Goal: Find specific page/section: Find specific page/section

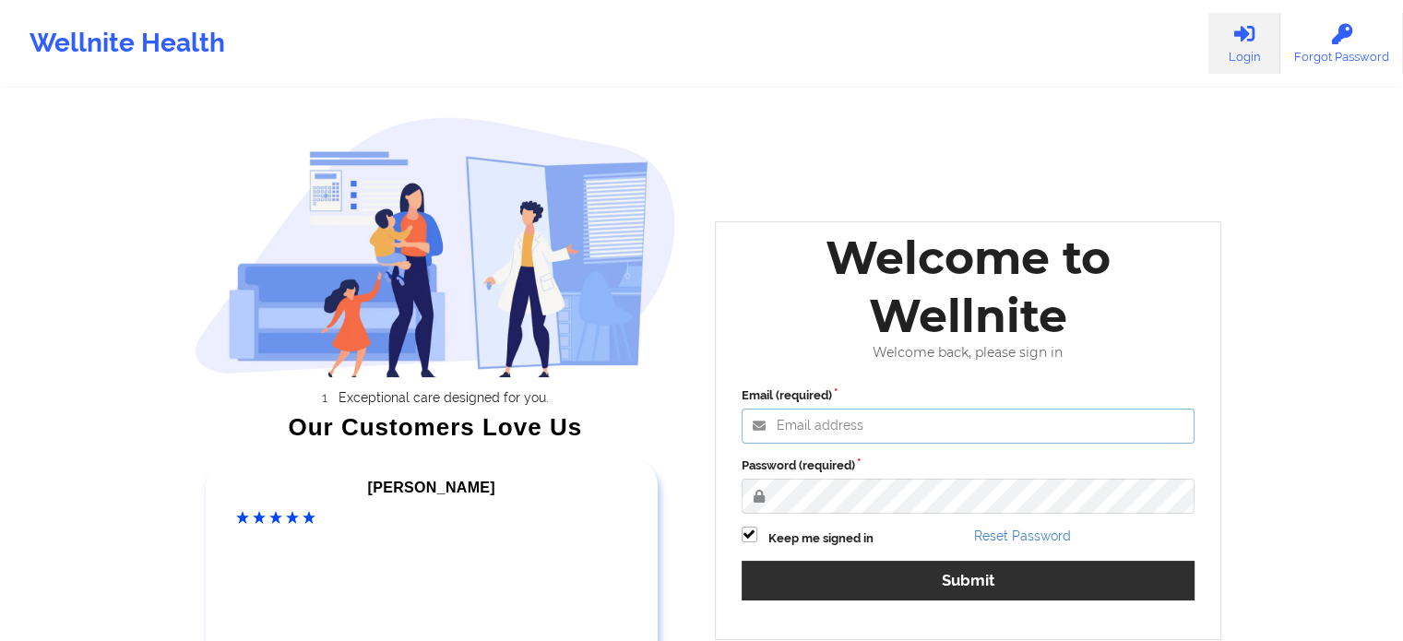
type input "[PERSON_NAME][EMAIL_ADDRESS][PERSON_NAME][DOMAIN_NAME]"
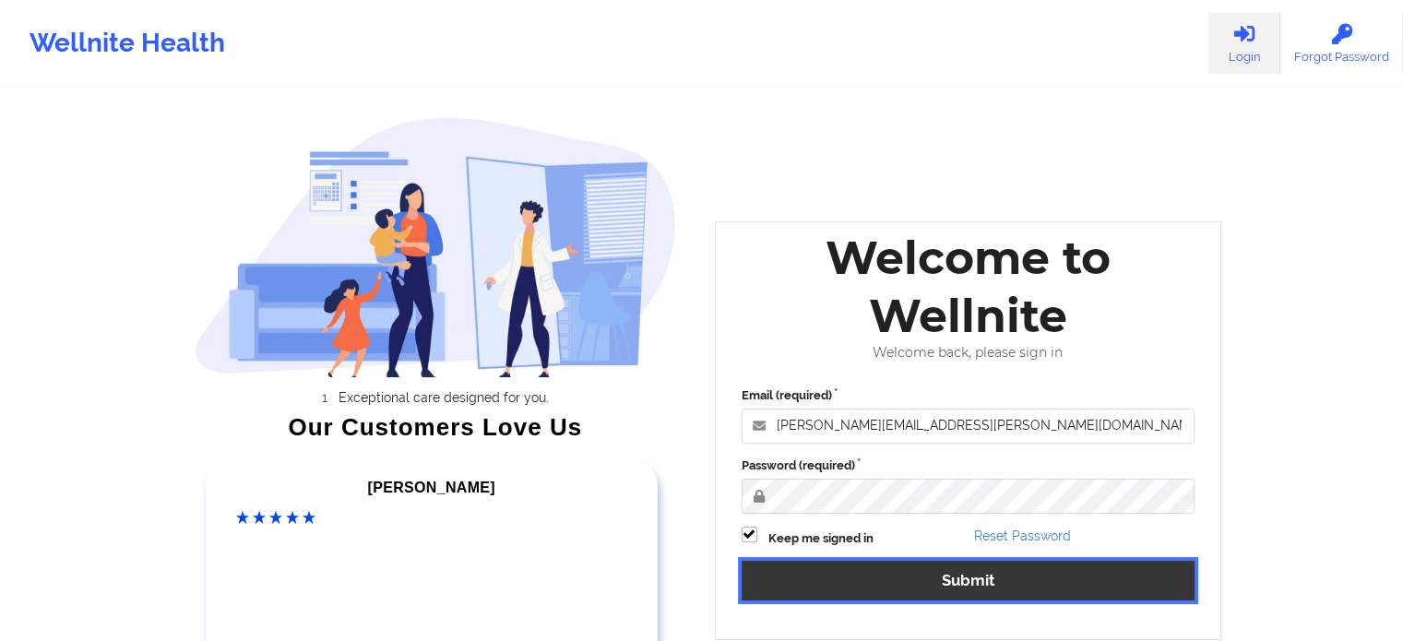
click at [986, 574] on button "Submit" at bounding box center [968, 581] width 454 height 40
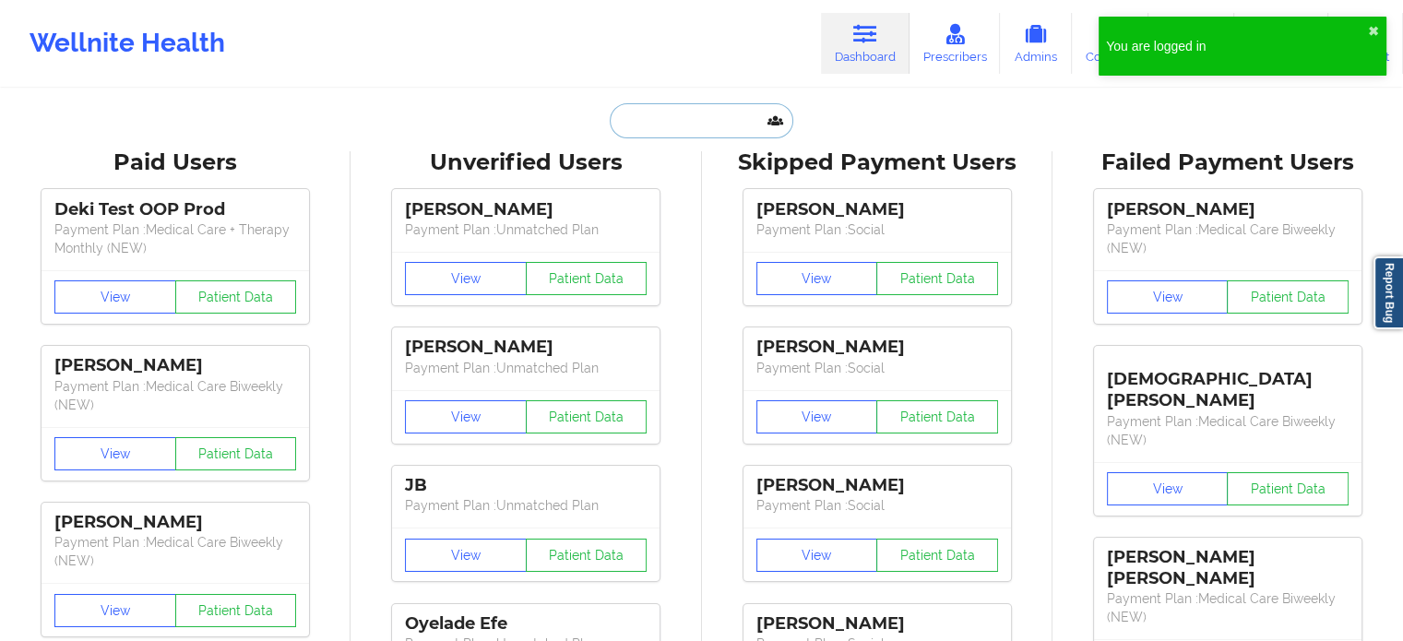
click at [712, 118] on input "text" at bounding box center [701, 120] width 183 height 35
paste input "[EMAIL_ADDRESS][DOMAIN_NAME]"
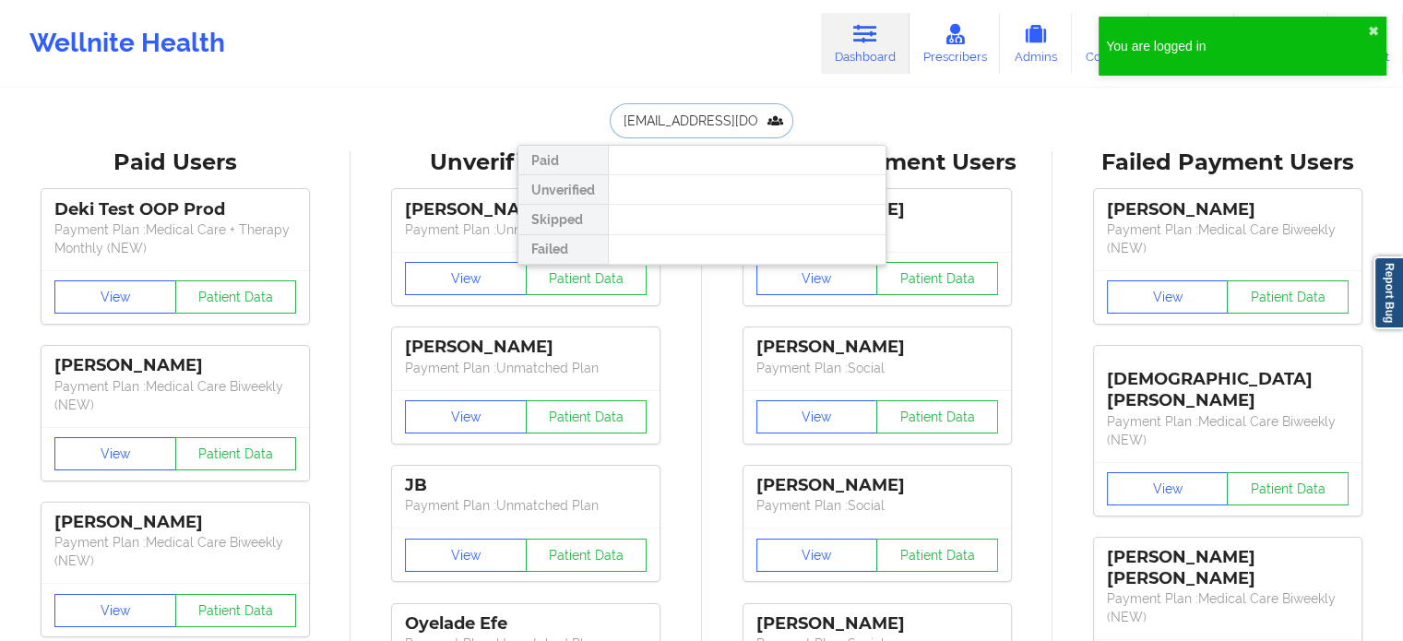
scroll to position [0, 18]
type input "[EMAIL_ADDRESS][DOMAIN_NAME]"
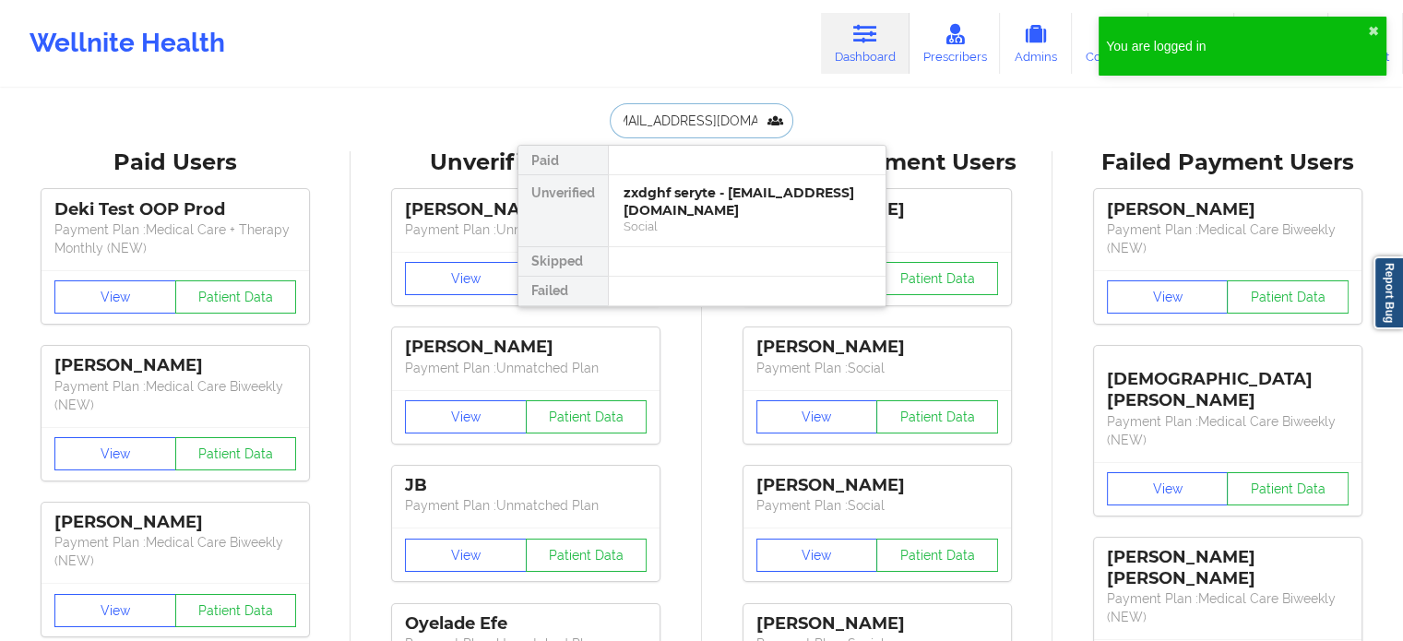
scroll to position [0, 0]
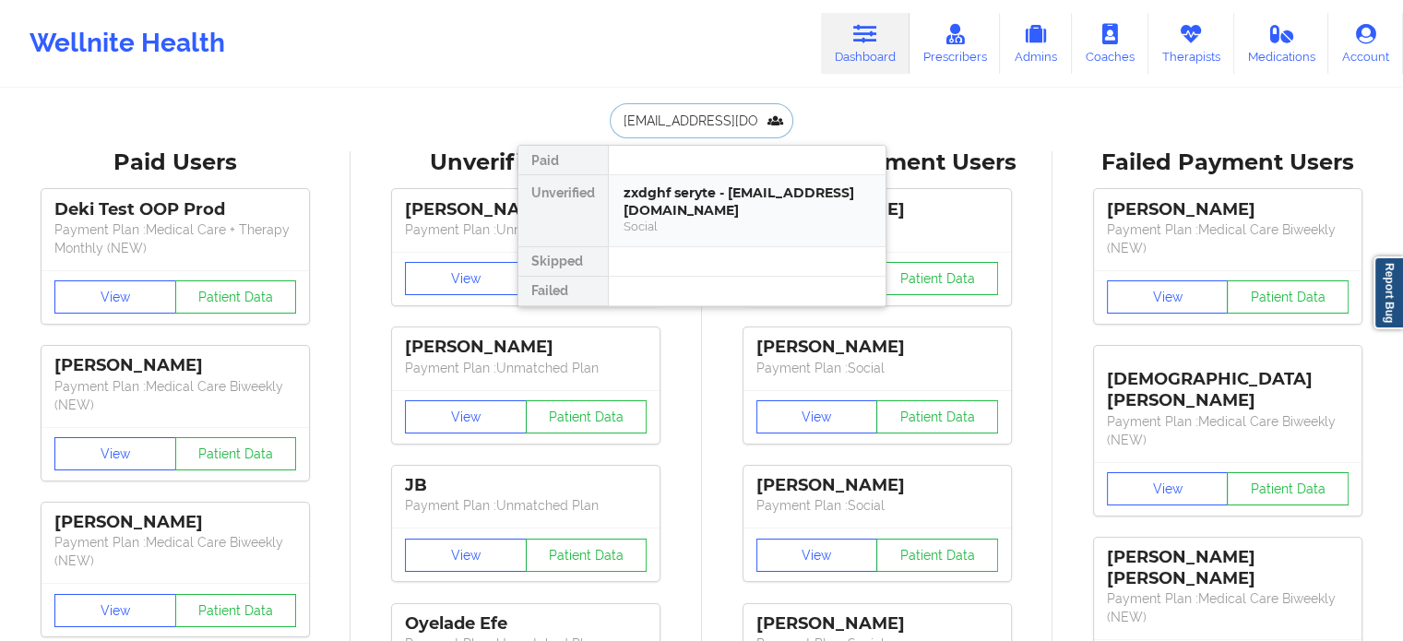
click at [700, 197] on div "zxdghf seryte - [EMAIL_ADDRESS][DOMAIN_NAME]" at bounding box center [746, 201] width 247 height 34
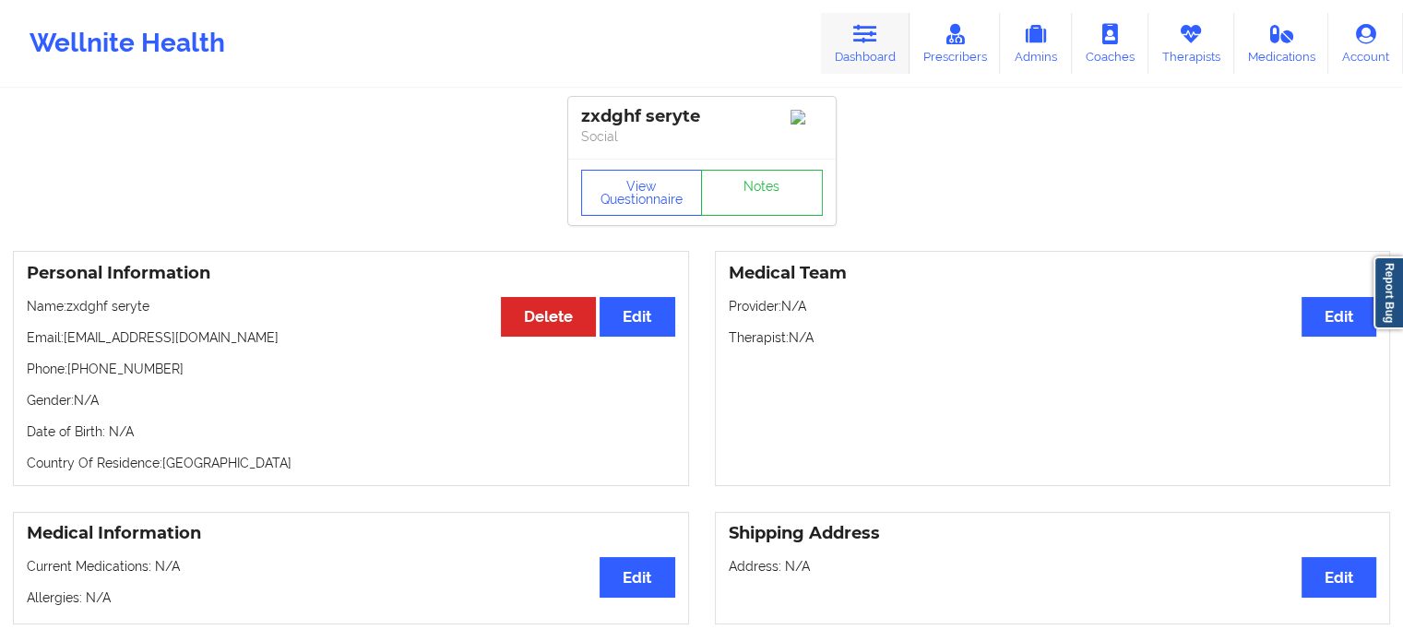
click at [870, 39] on icon at bounding box center [865, 34] width 24 height 20
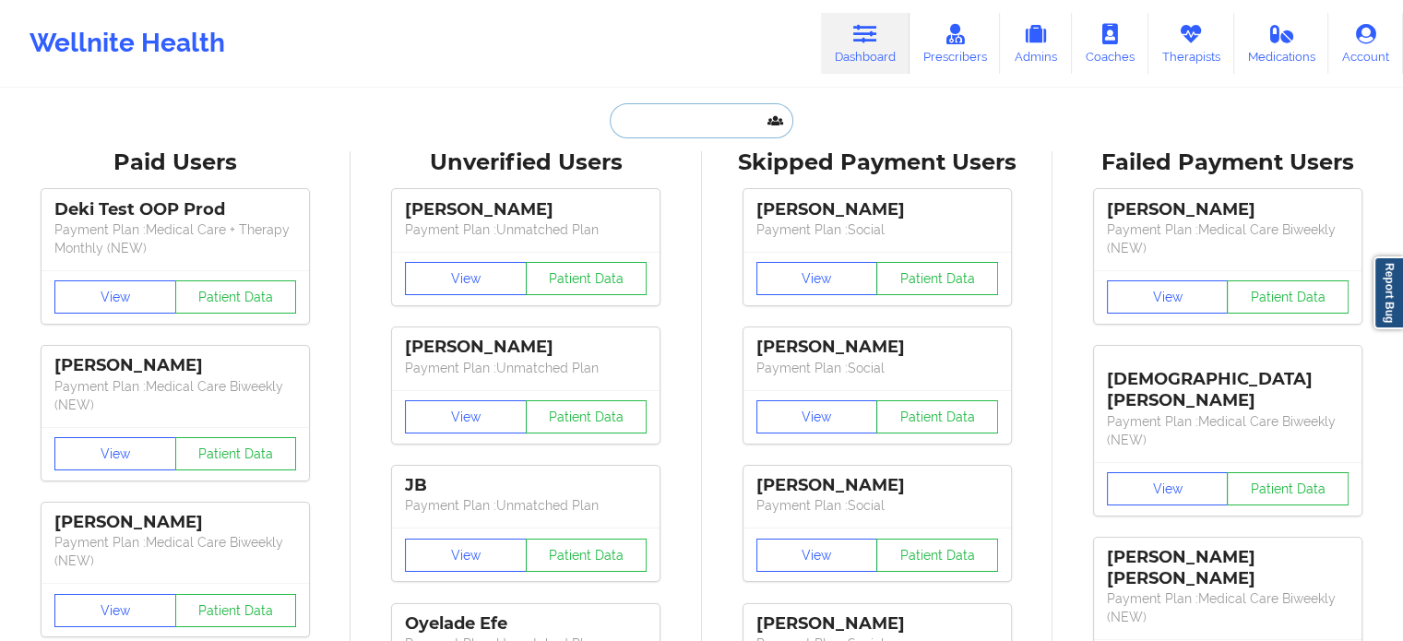
click at [695, 117] on input "text" at bounding box center [701, 120] width 183 height 35
paste input "Hello [PERSON_NAME], This is [PERSON_NAME] from Wellnite, mental health platfor…"
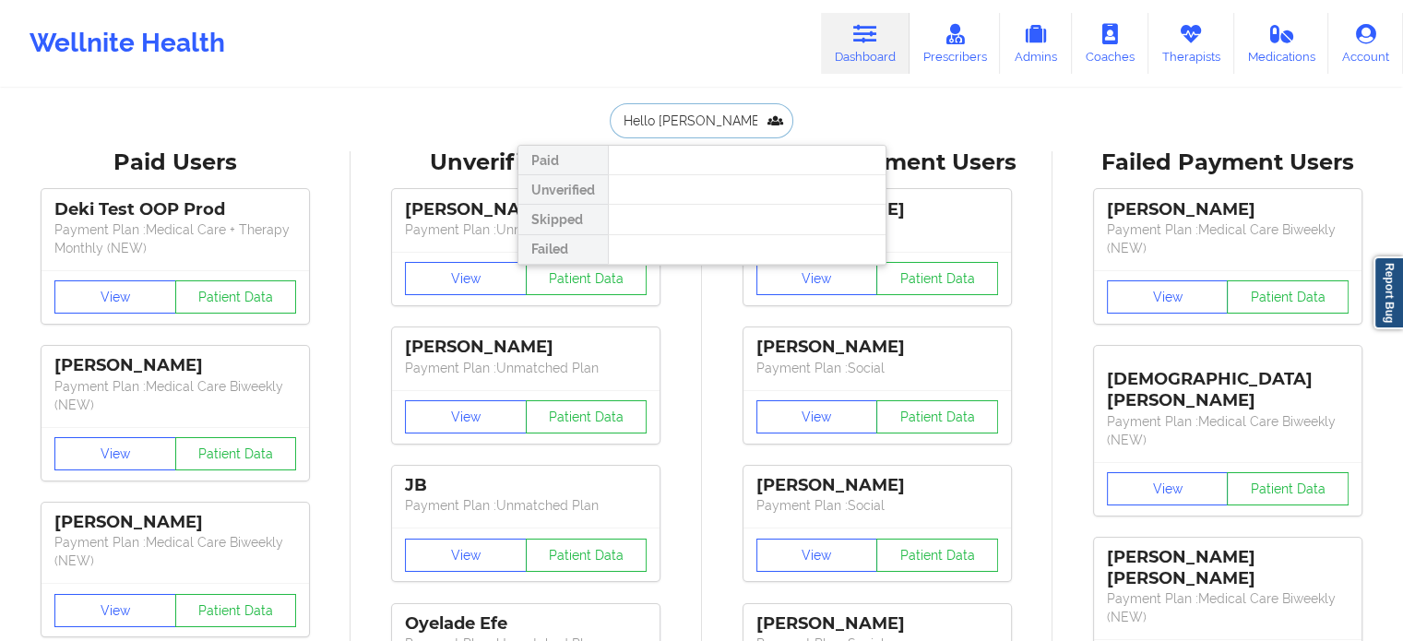
drag, startPoint x: 763, startPoint y: 113, endPoint x: 0, endPoint y: -79, distance: 786.4
click at [0, 0] on html "Wellnite Health Dashboard Prescribers Admins Coaches Therapists Medications Acc…" at bounding box center [701, 320] width 1403 height 641
type input "[PERSON_NAME]"
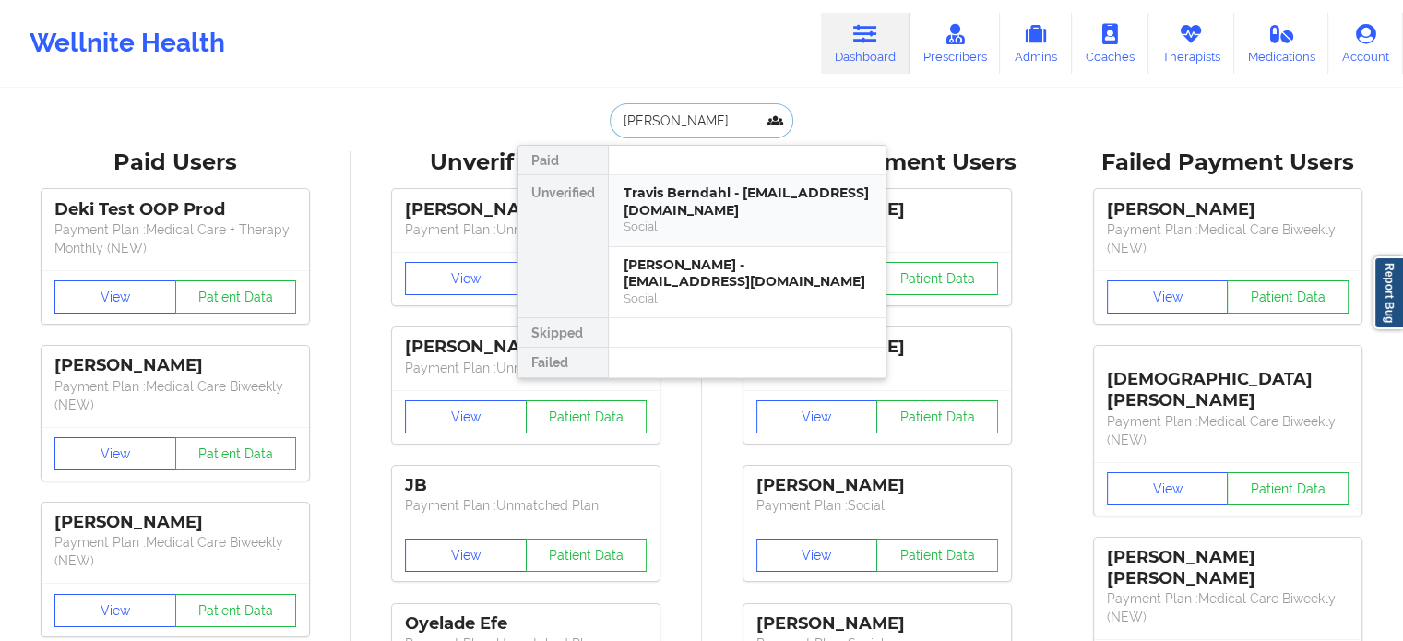
click at [738, 207] on div "Travis Berndahl - [EMAIL_ADDRESS][DOMAIN_NAME]" at bounding box center [746, 201] width 247 height 34
